Goal: Check status

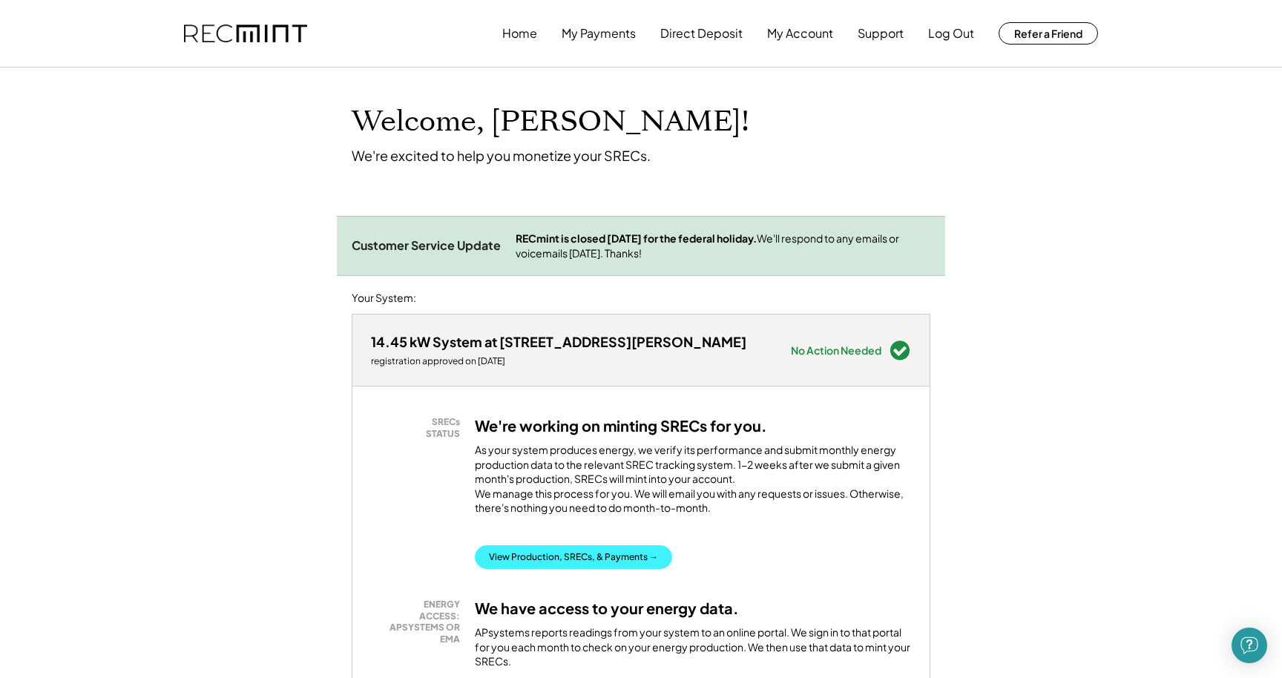
click at [552, 569] on button "View Production, SRECs, & Payments →" at bounding box center [573, 557] width 197 height 24
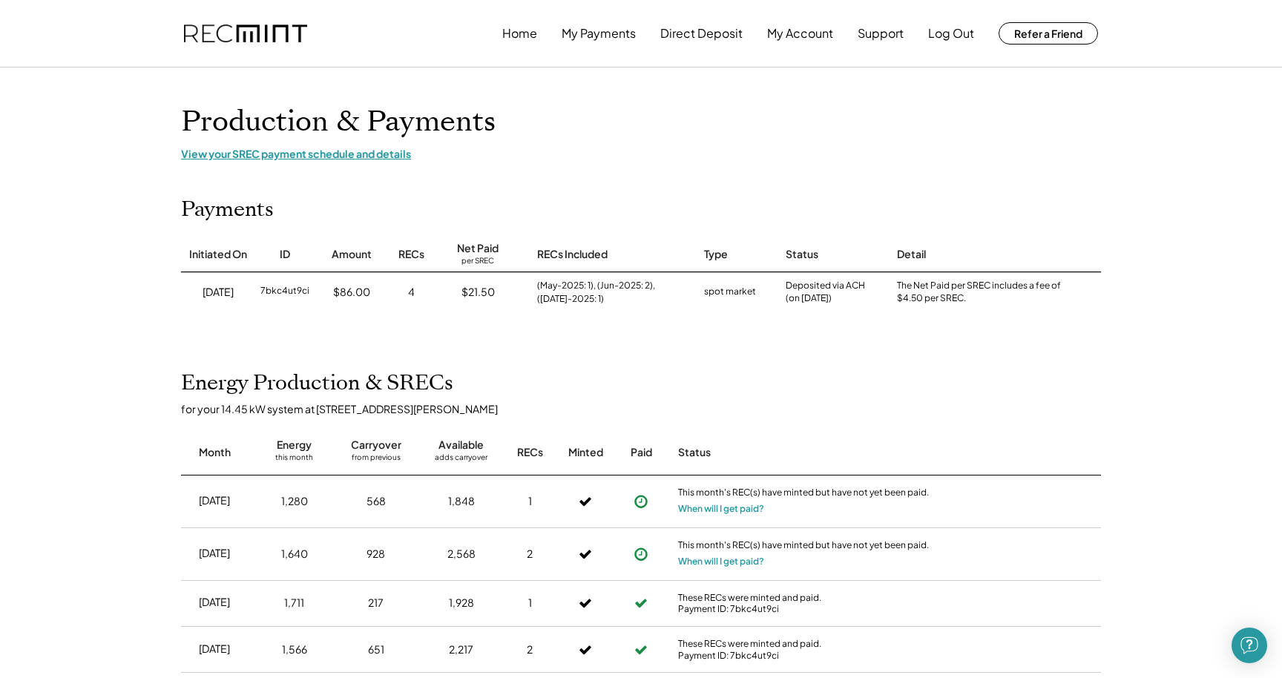
click at [324, 156] on div "View your SREC payment schedule and details" at bounding box center [641, 153] width 920 height 13
